Goal: Find specific page/section: Find specific page/section

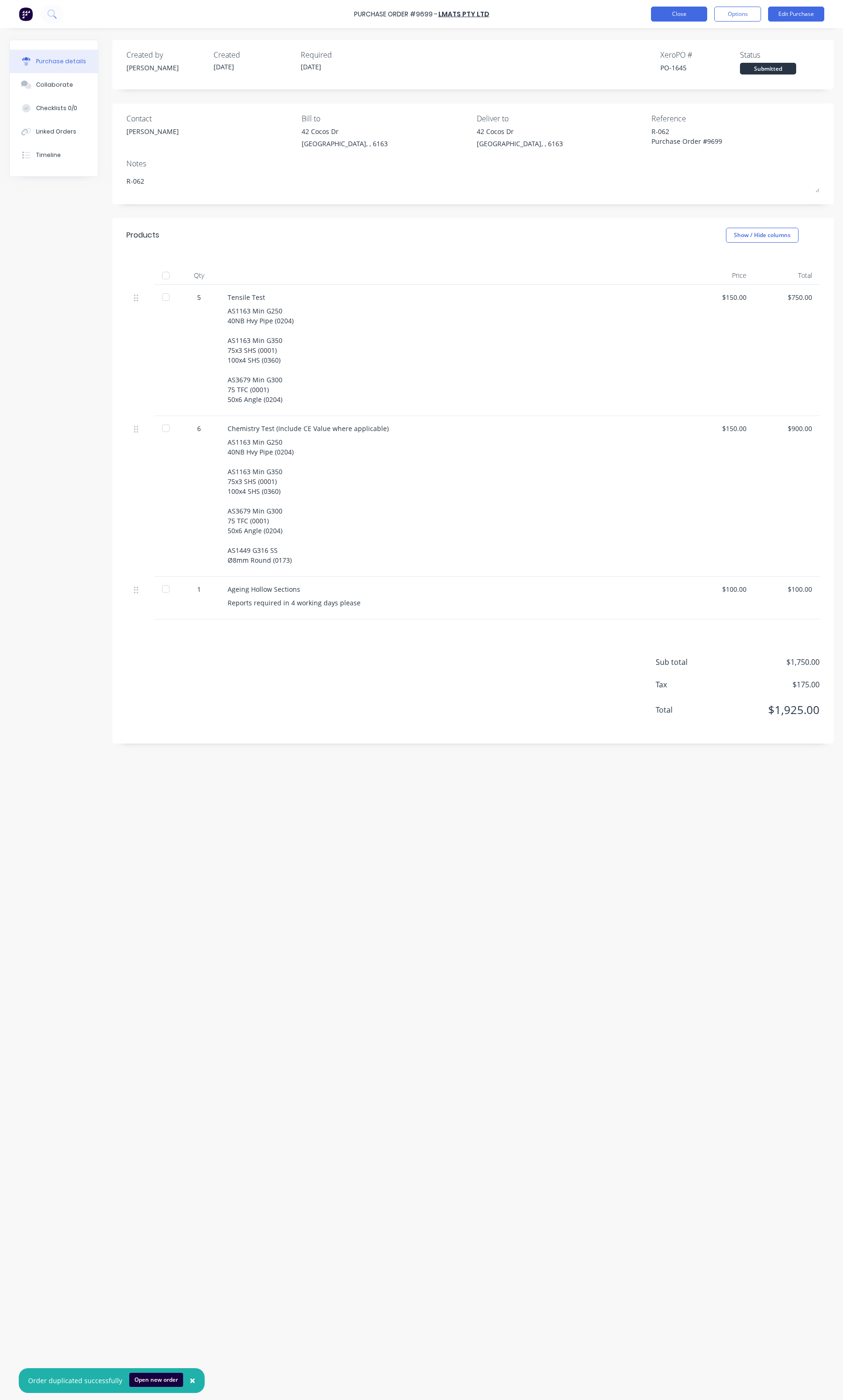
click at [694, 8] on button "Close" at bounding box center [679, 14] width 56 height 15
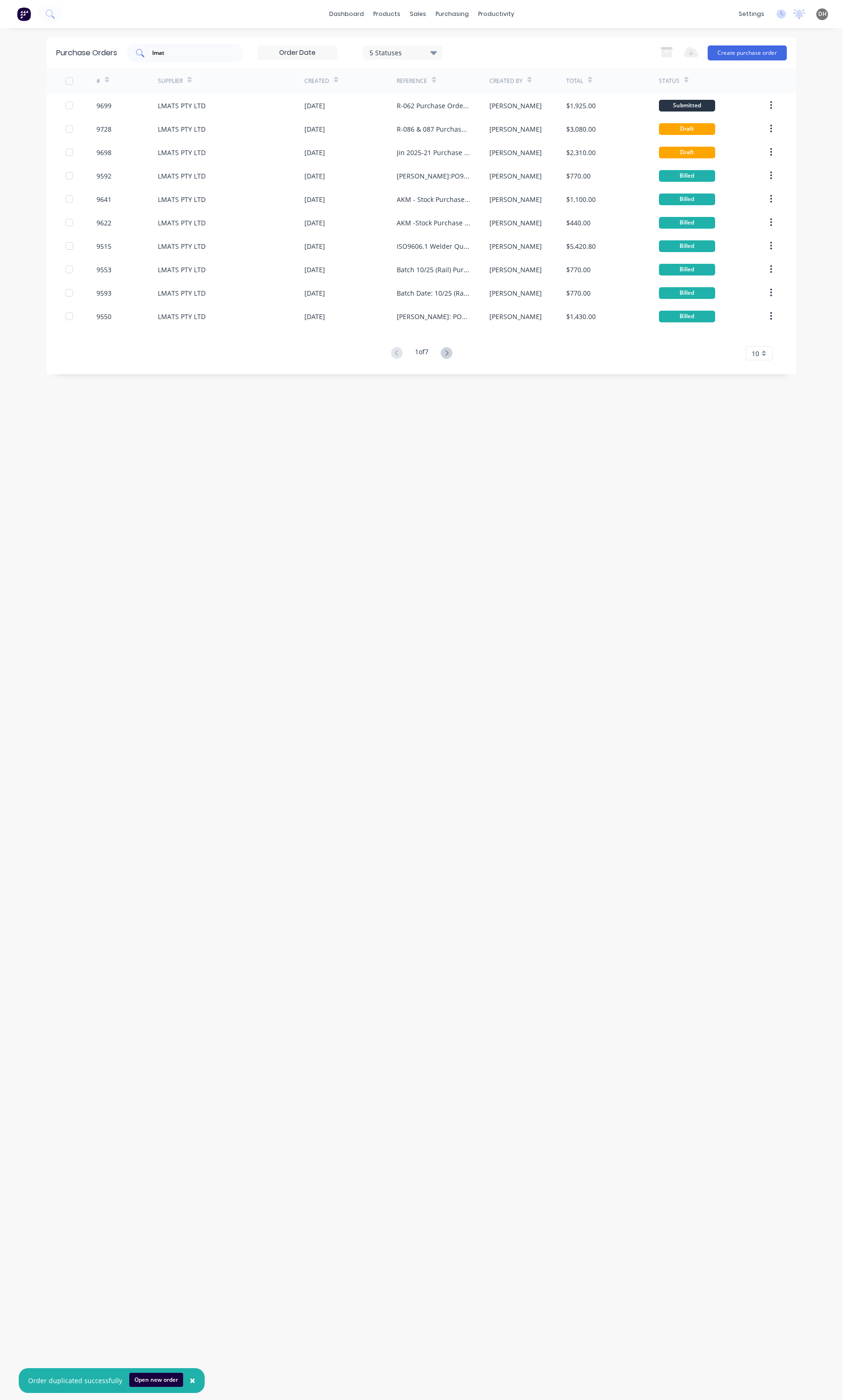
click at [170, 50] on input "lmat" at bounding box center [190, 53] width 78 height 10
type input "k"
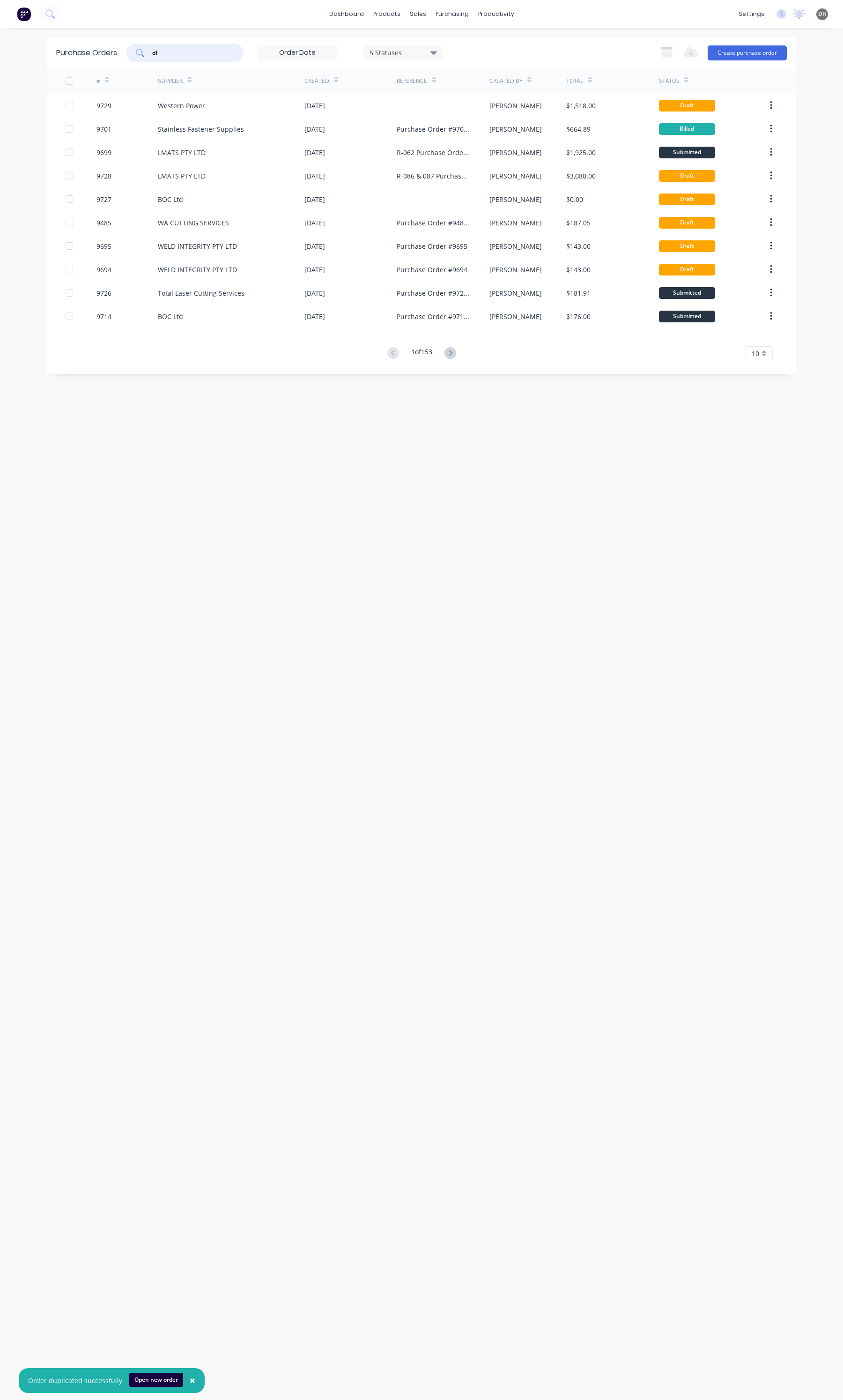
type input "d"
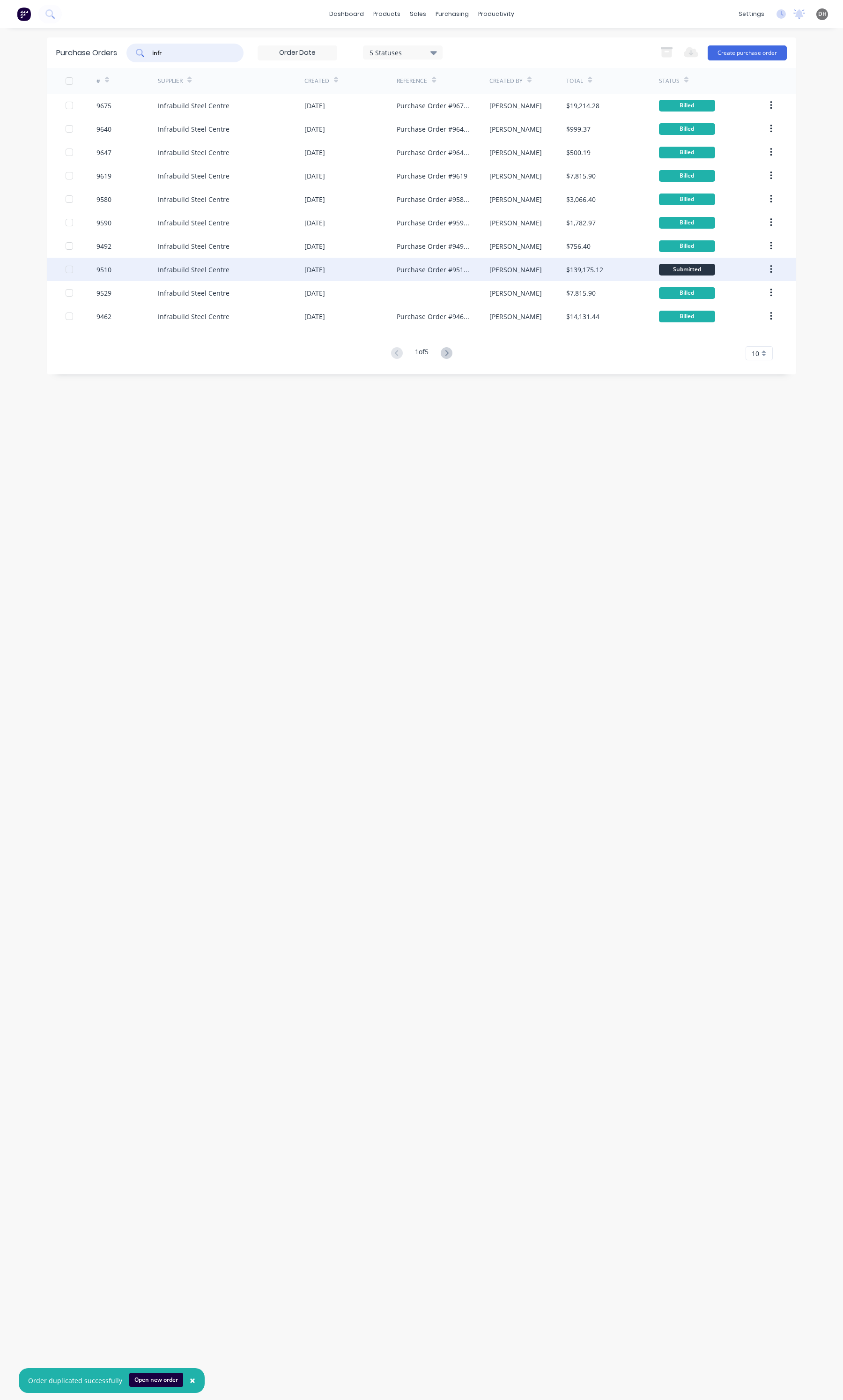
type input "infr"
click at [360, 274] on div "[DATE]" at bounding box center [350, 269] width 92 height 24
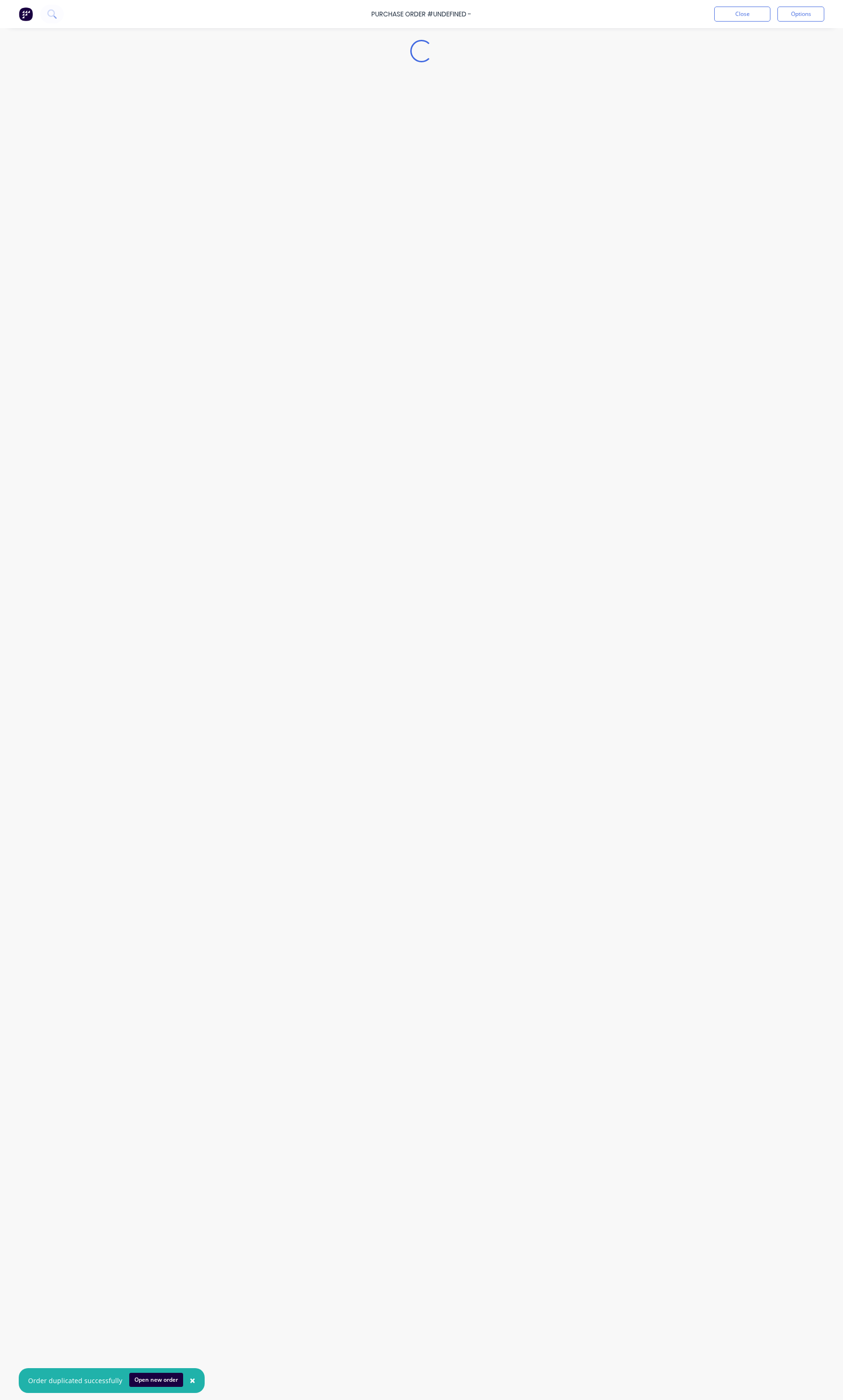
type textarea "x"
